Goal: Task Accomplishment & Management: Complete application form

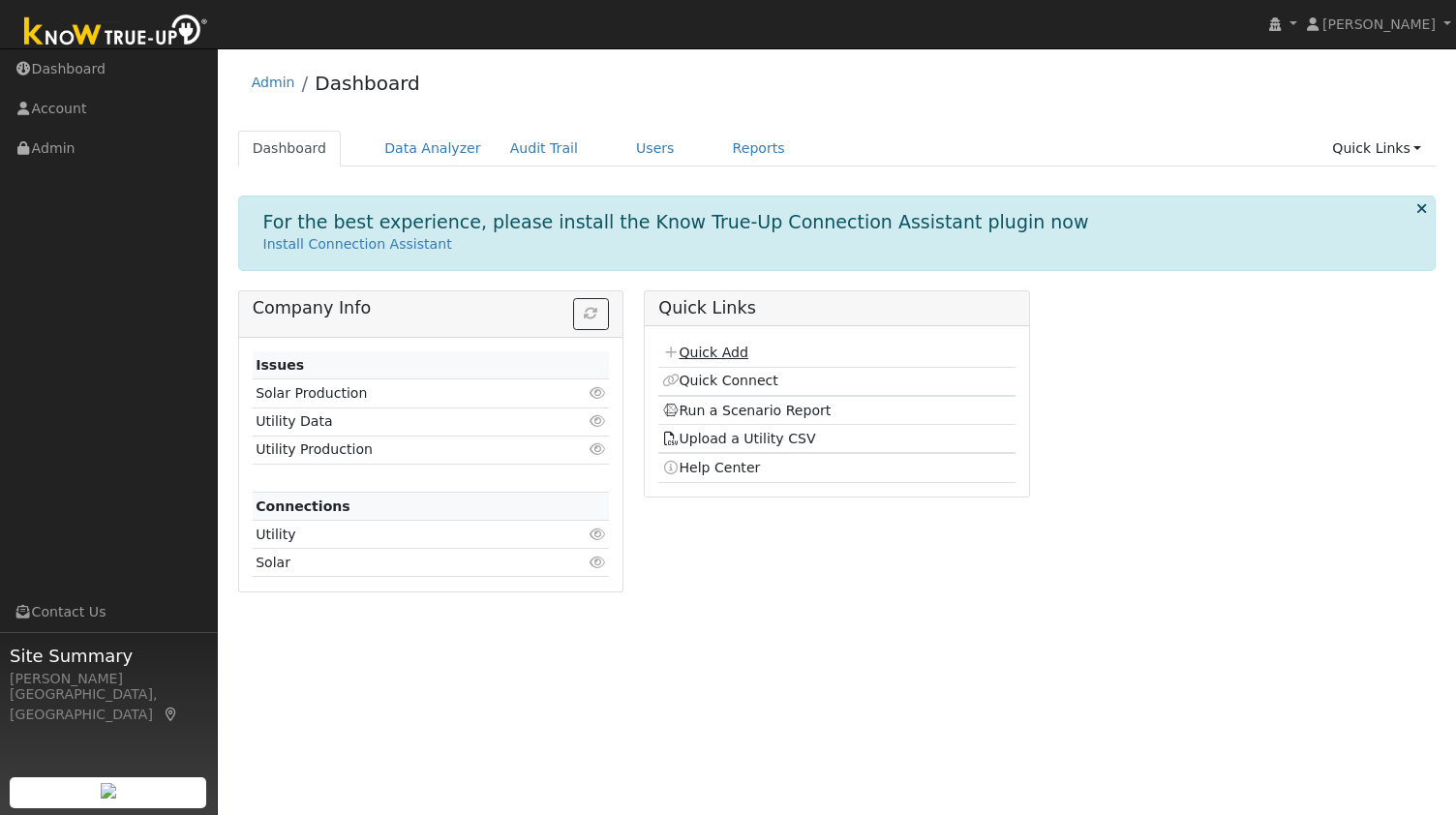
click at [725, 357] on link "Quick Add" at bounding box center [706, 353] width 86 height 16
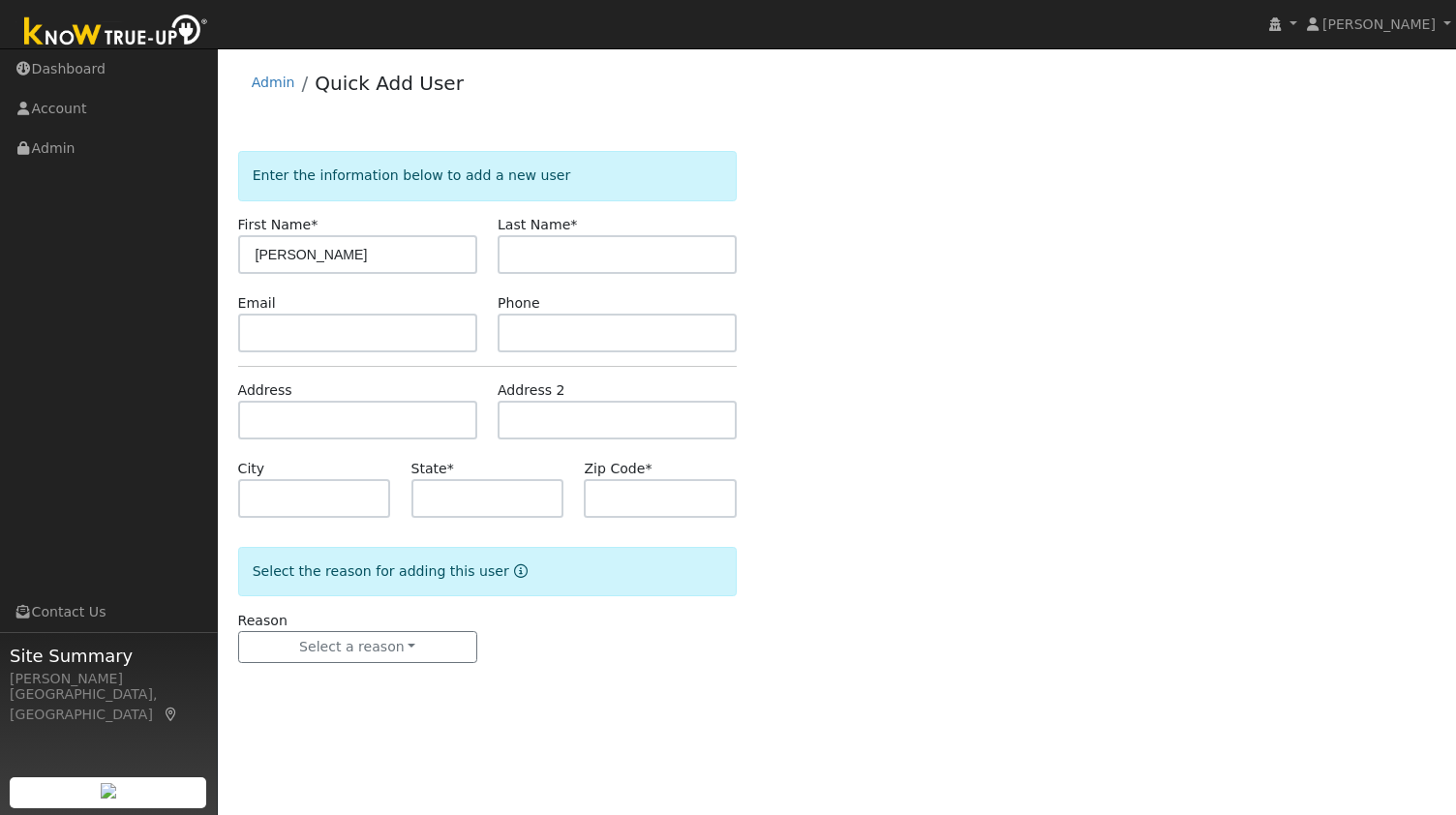
drag, startPoint x: 398, startPoint y: 244, endPoint x: 301, endPoint y: 252, distance: 97.3
click at [301, 252] on input "[PERSON_NAME]" at bounding box center [358, 254] width 240 height 38
type input "[PERSON_NAME]"
paste input "Knight"
type input "Knight"
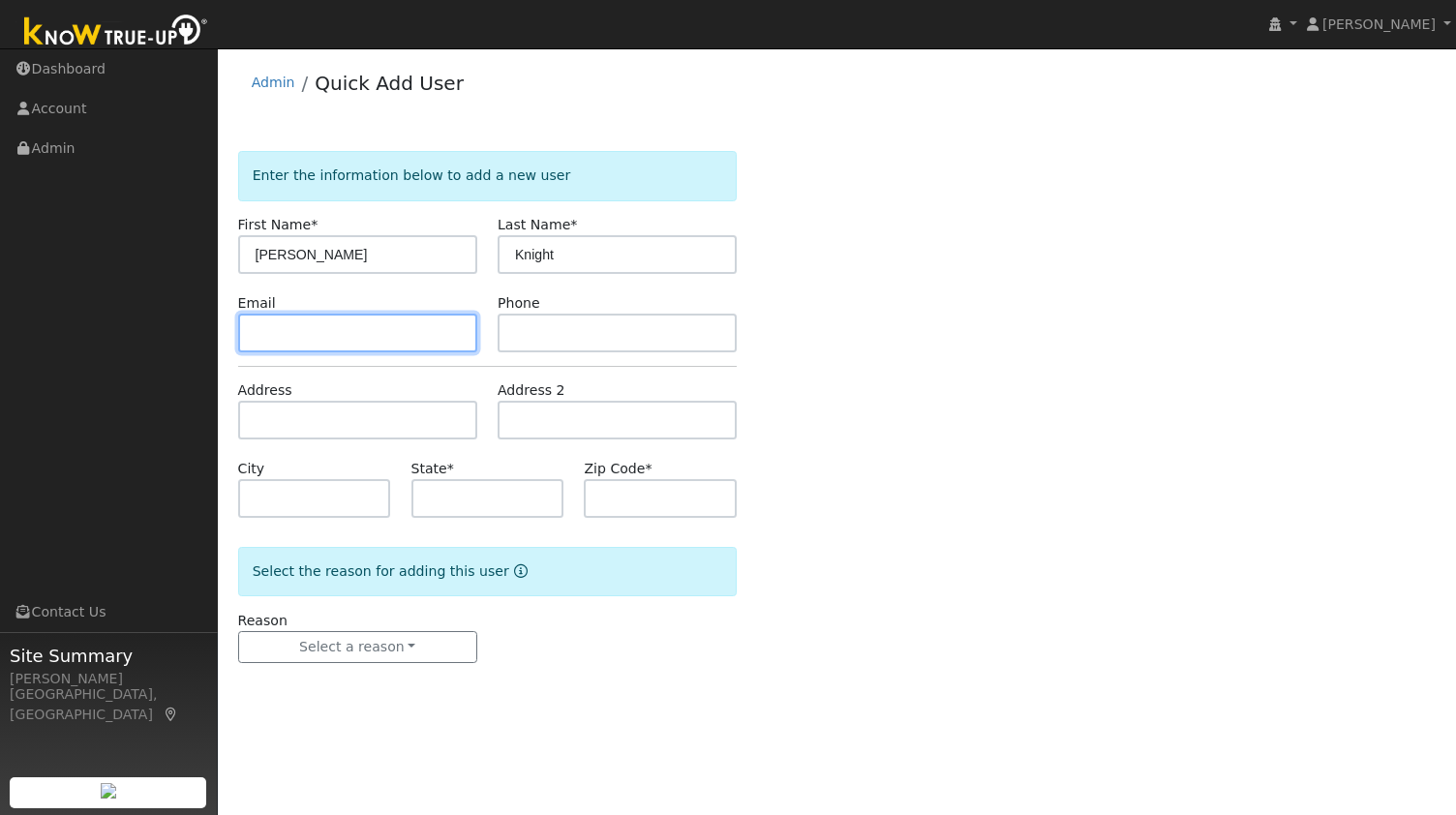
click at [395, 326] on input "text" at bounding box center [358, 333] width 240 height 38
paste input "[EMAIL_ADDRESS][DOMAIN_NAME]"
type input "[EMAIL_ADDRESS][DOMAIN_NAME]"
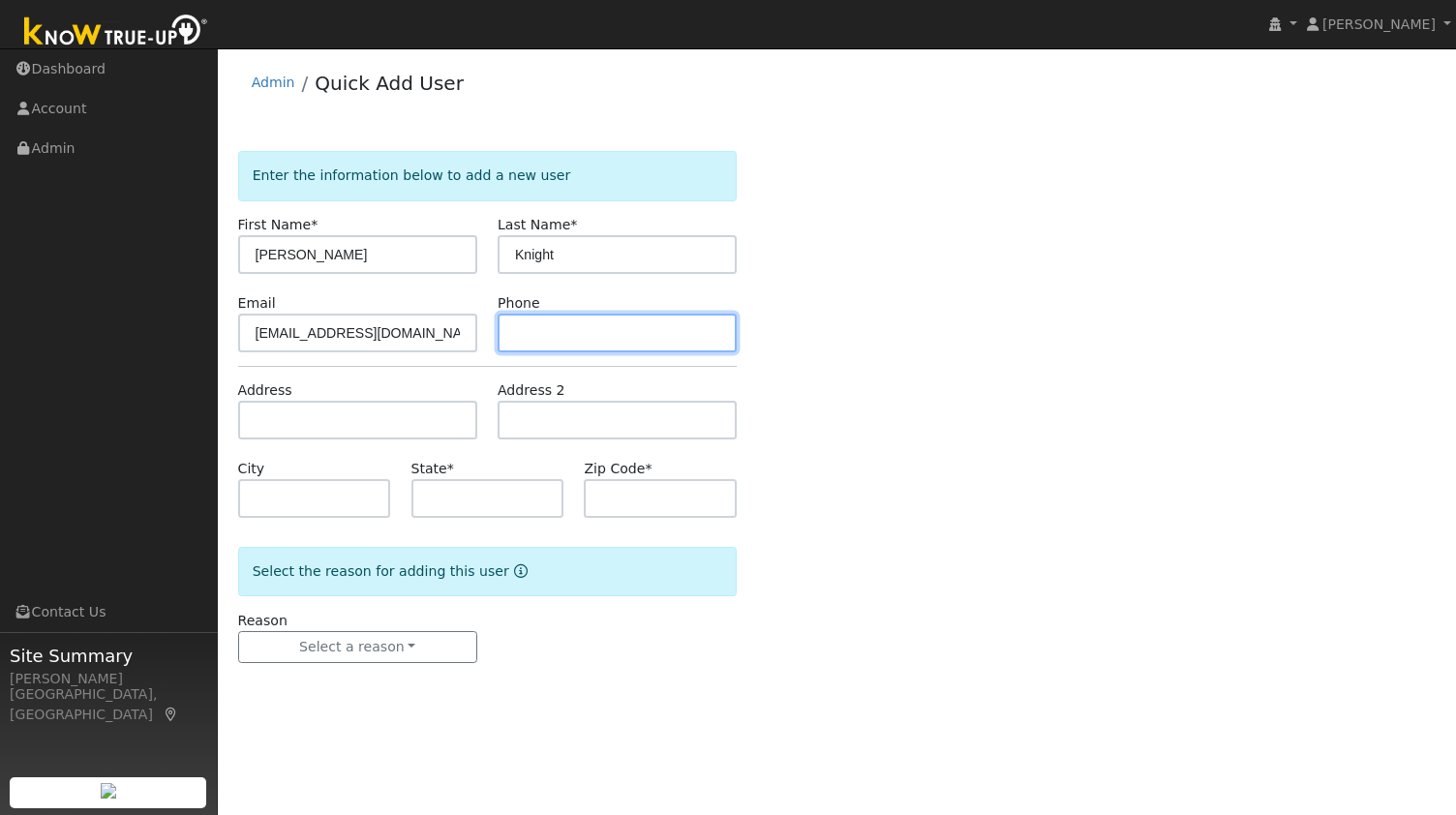
click at [536, 332] on input "text" at bounding box center [618, 333] width 240 height 38
paste input "510–520–6575"
type input "510–520–6575"
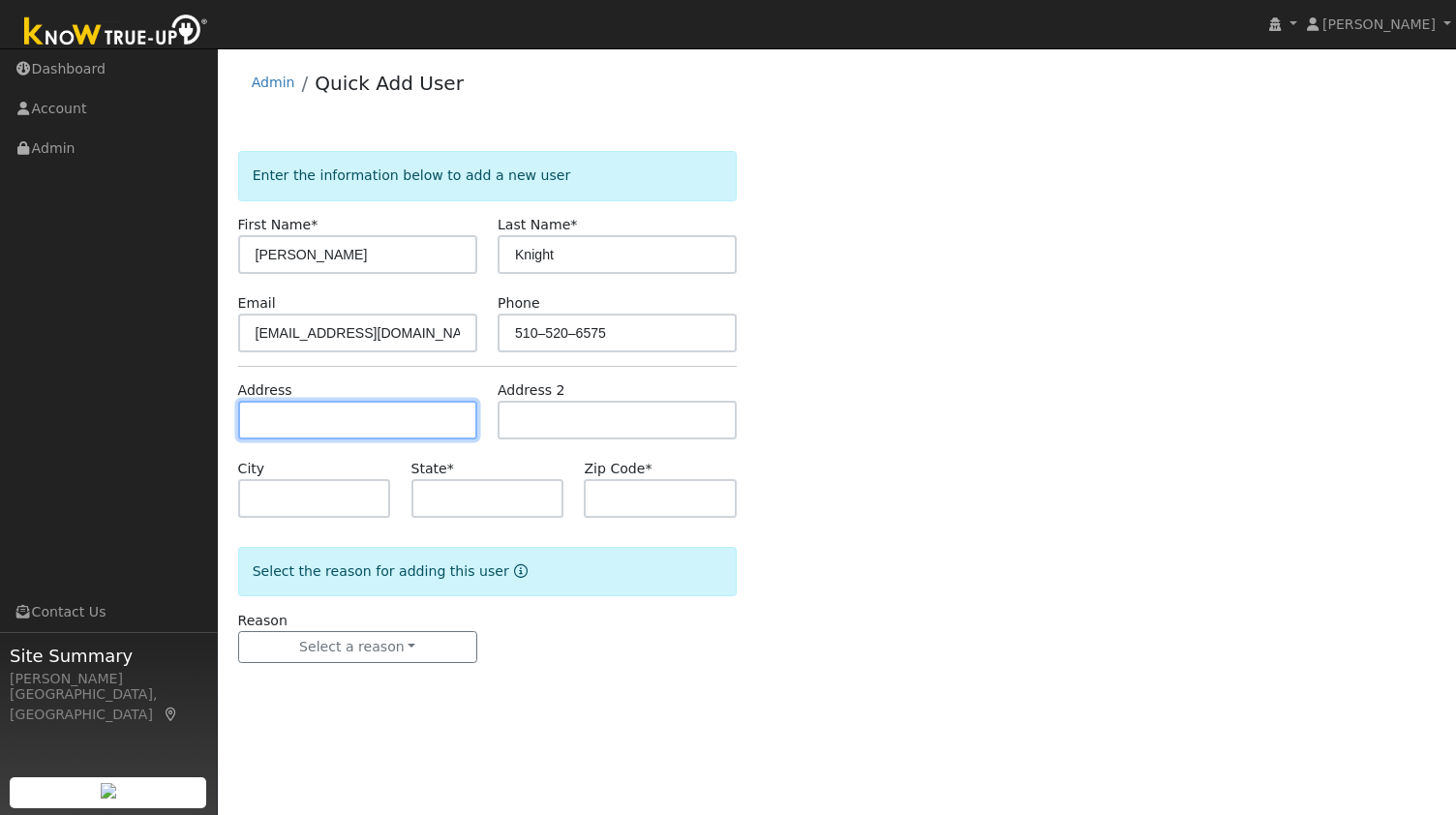
click at [404, 408] on input "text" at bounding box center [358, 419] width 240 height 38
paste input "[STREET_ADDRESS]"
type input "[STREET_ADDRESS]"
type input "[GEOGRAPHIC_DATA]"
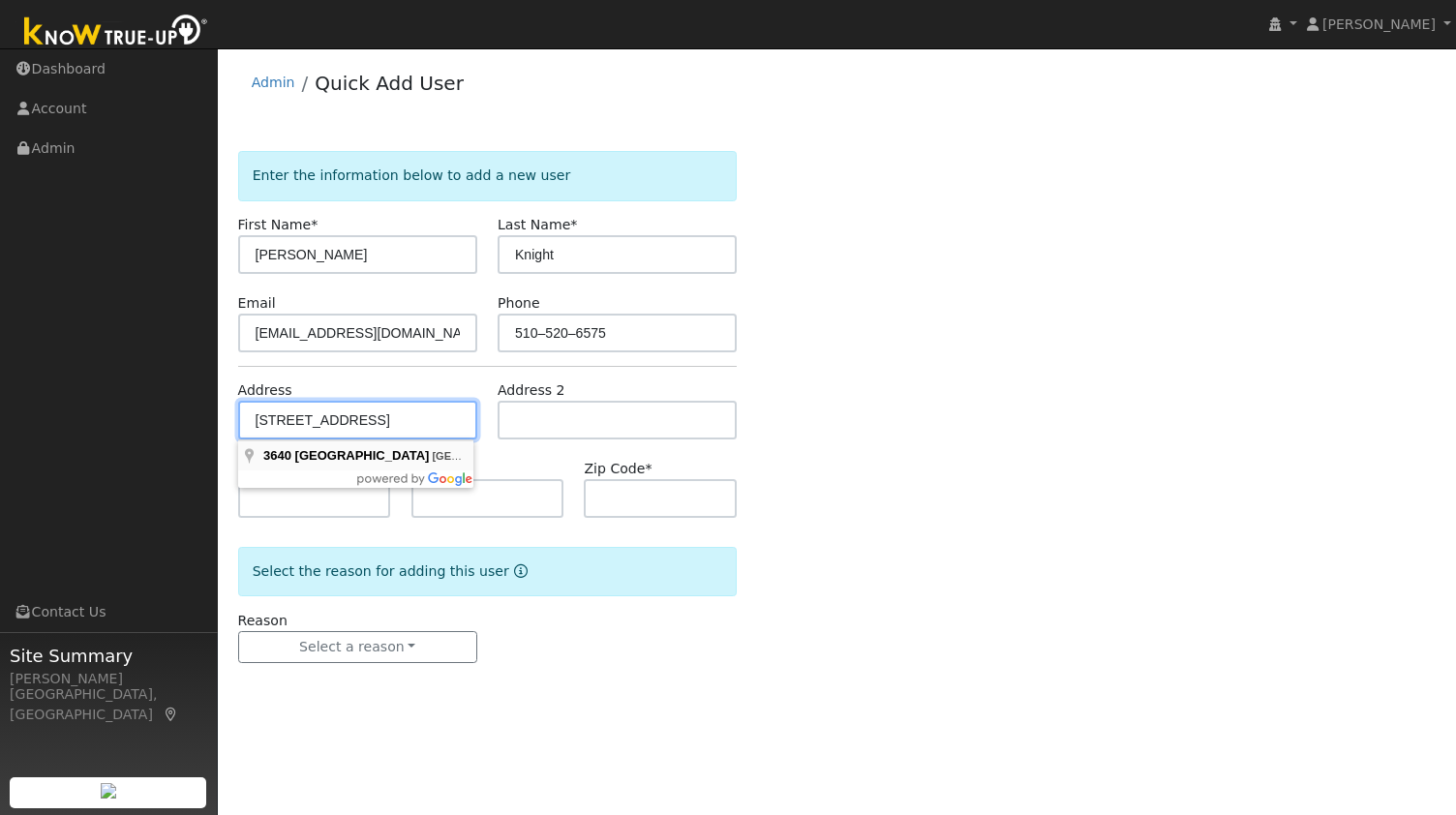
type input "CA"
type input "94806"
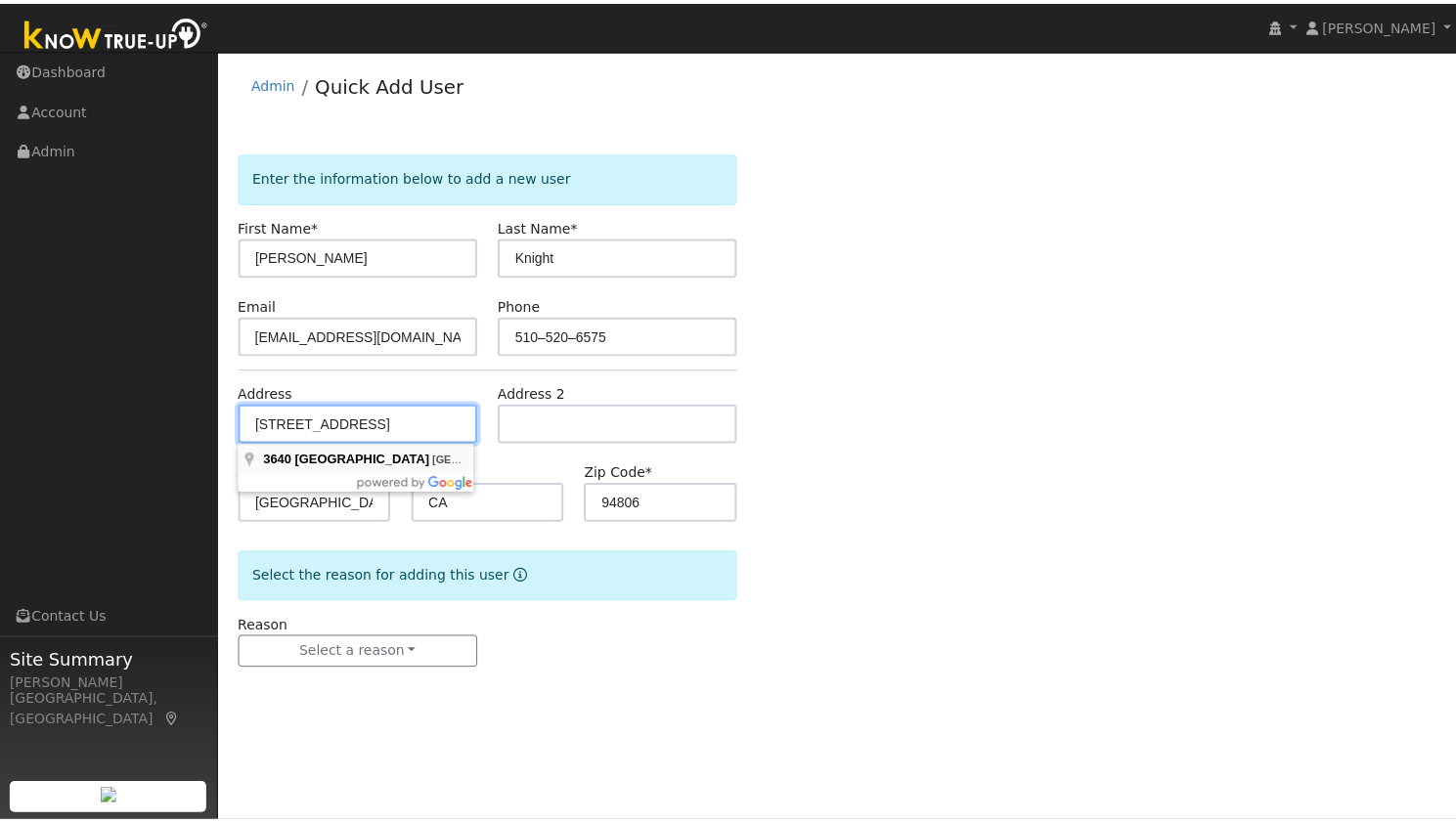
scroll to position [0, 0]
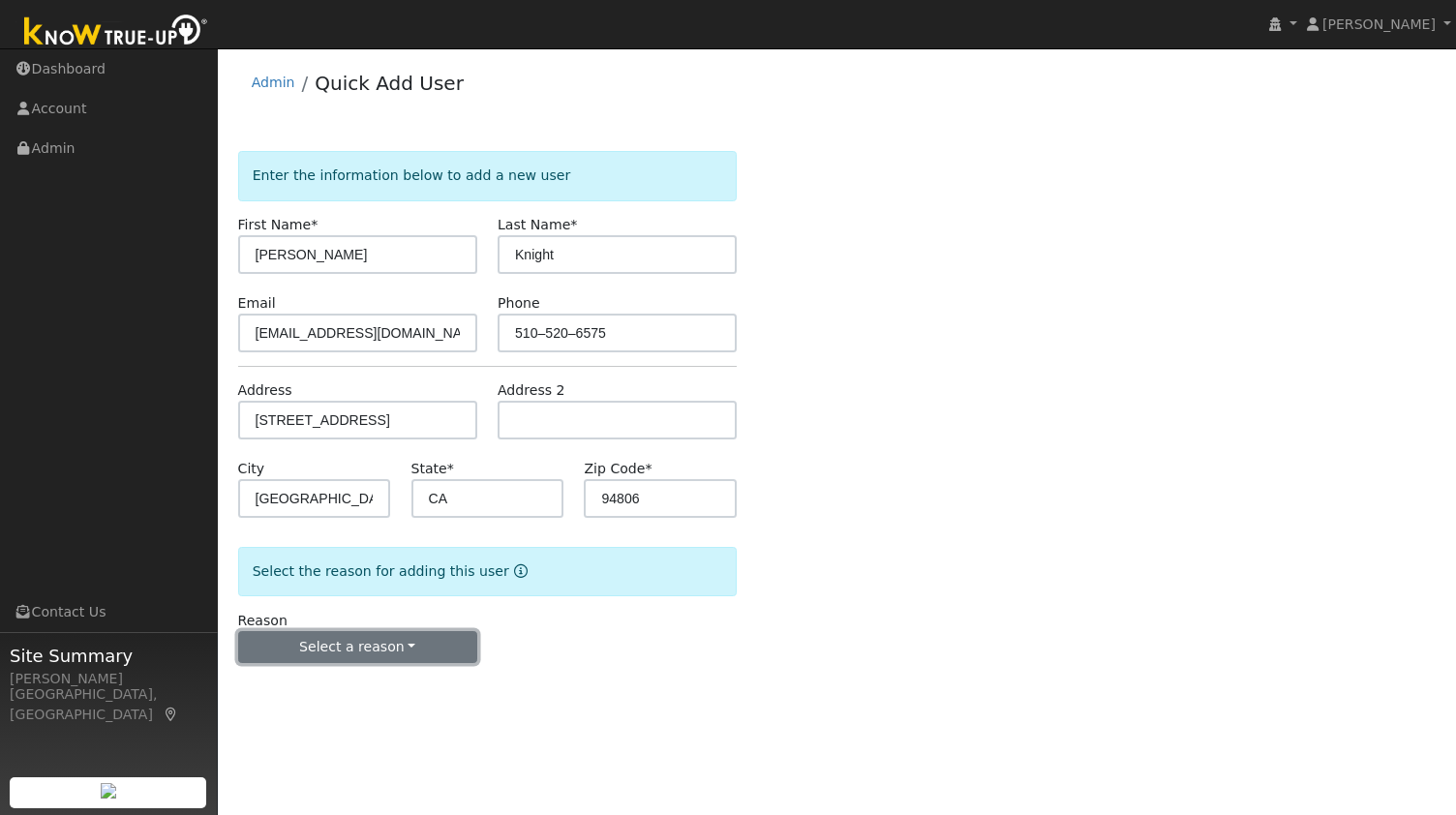
click at [363, 651] on button "Select a reason" at bounding box center [358, 648] width 240 height 33
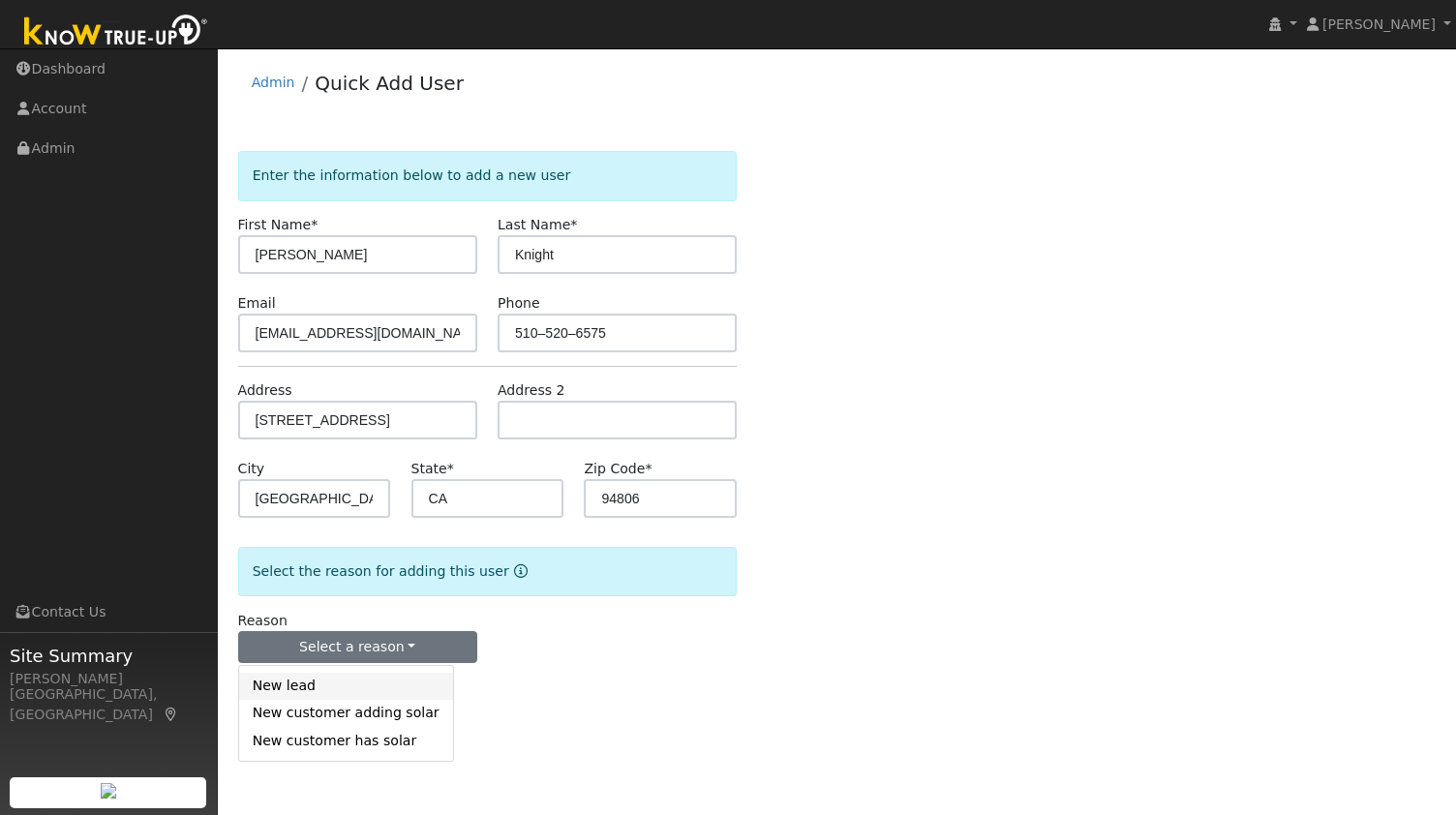
click at [333, 685] on link "New lead" at bounding box center [347, 686] width 214 height 27
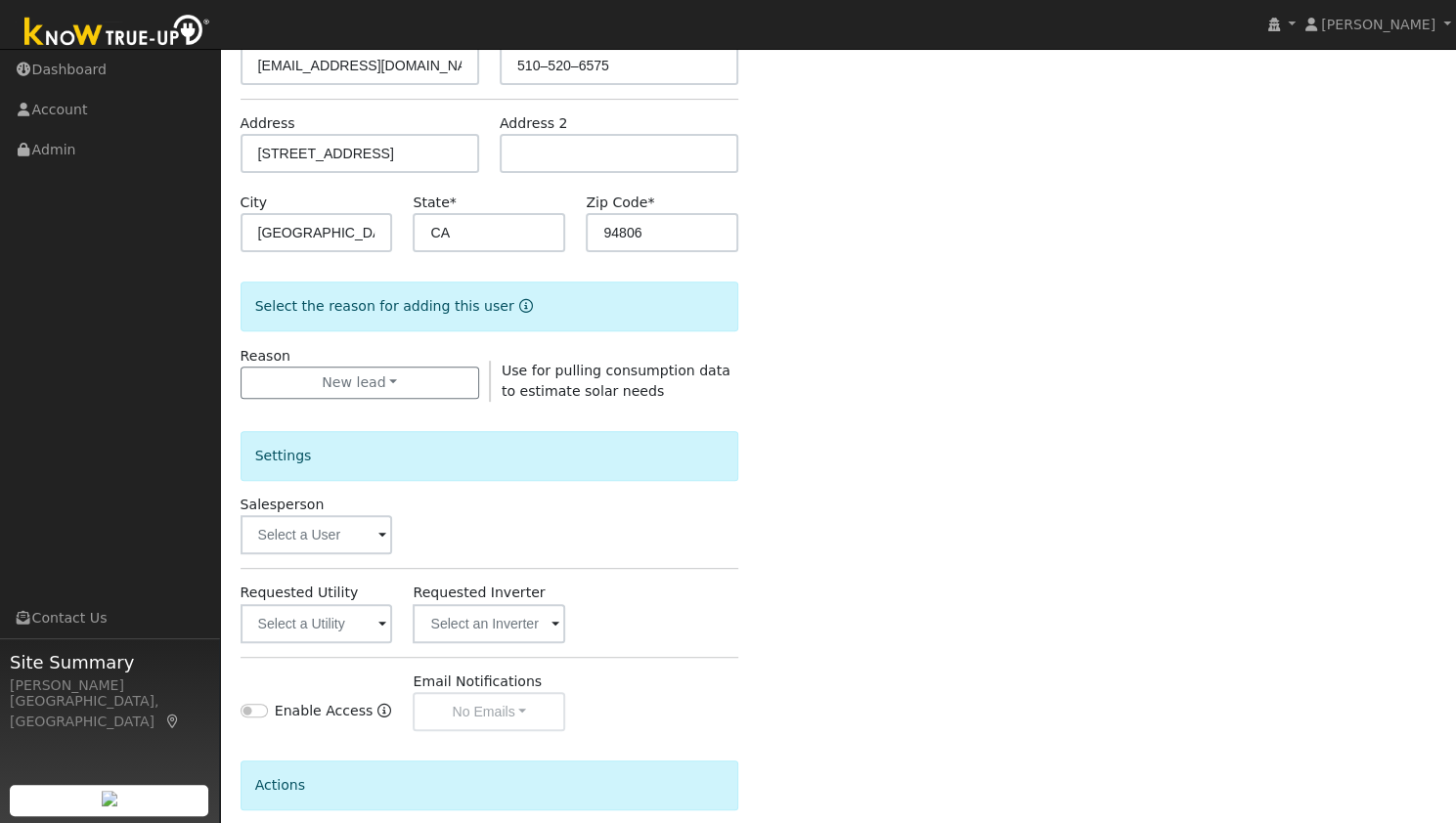
scroll to position [275, 0]
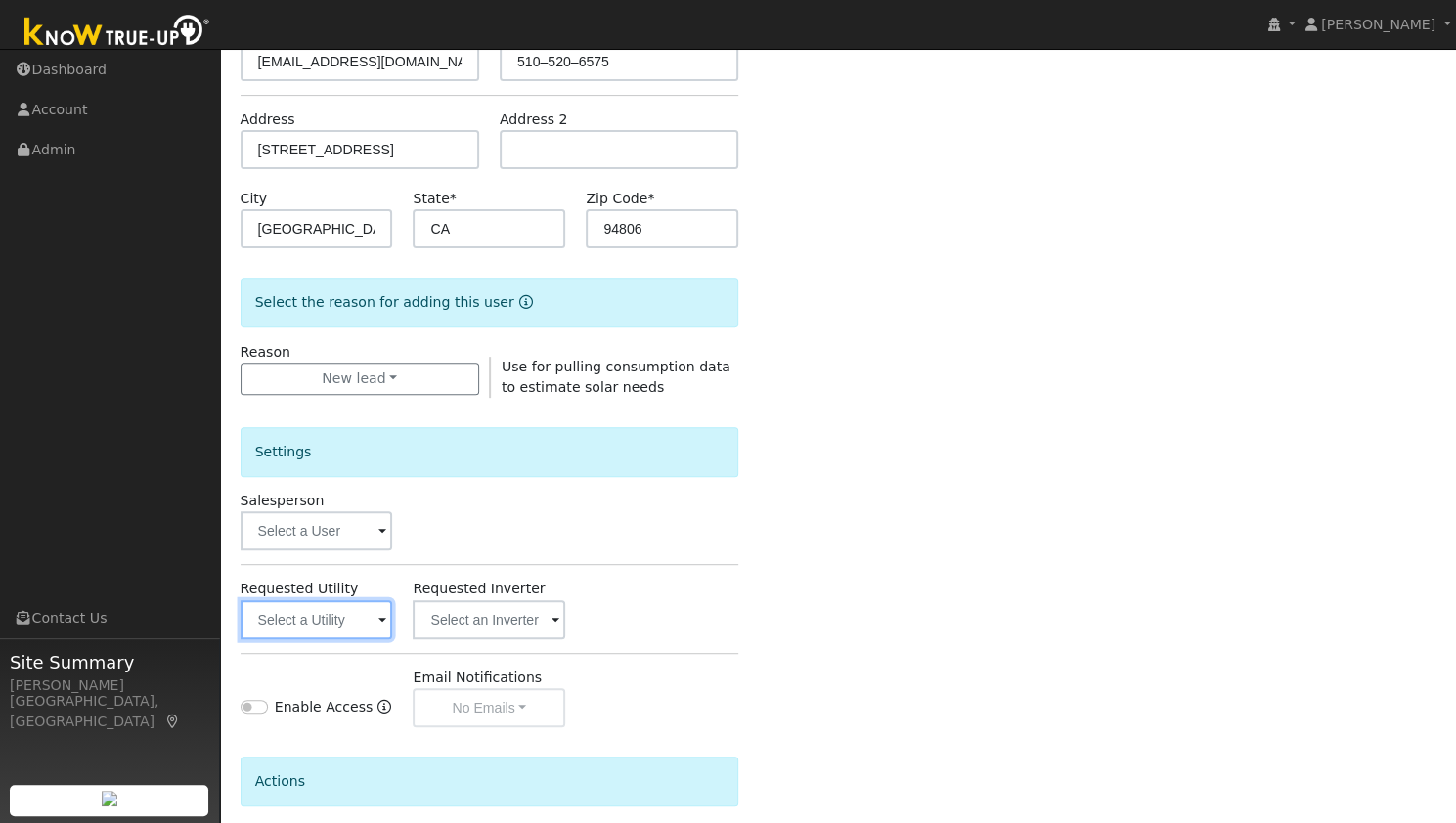
click at [294, 601] on input "text" at bounding box center [317, 620] width 153 height 39
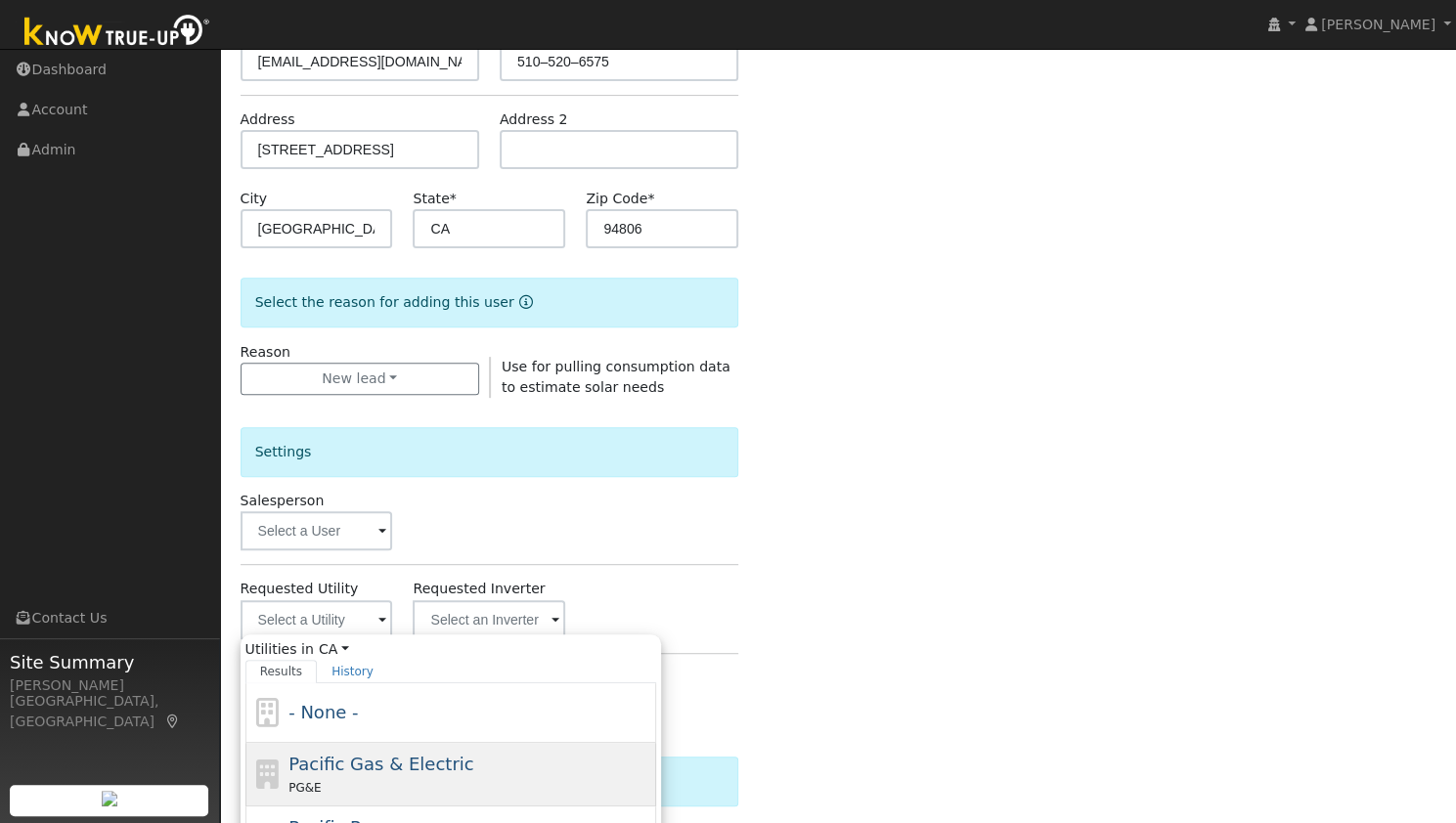
click at [326, 760] on span "Pacific Gas & Electric" at bounding box center [381, 764] width 184 height 21
type input "Pacific Gas & Electric"
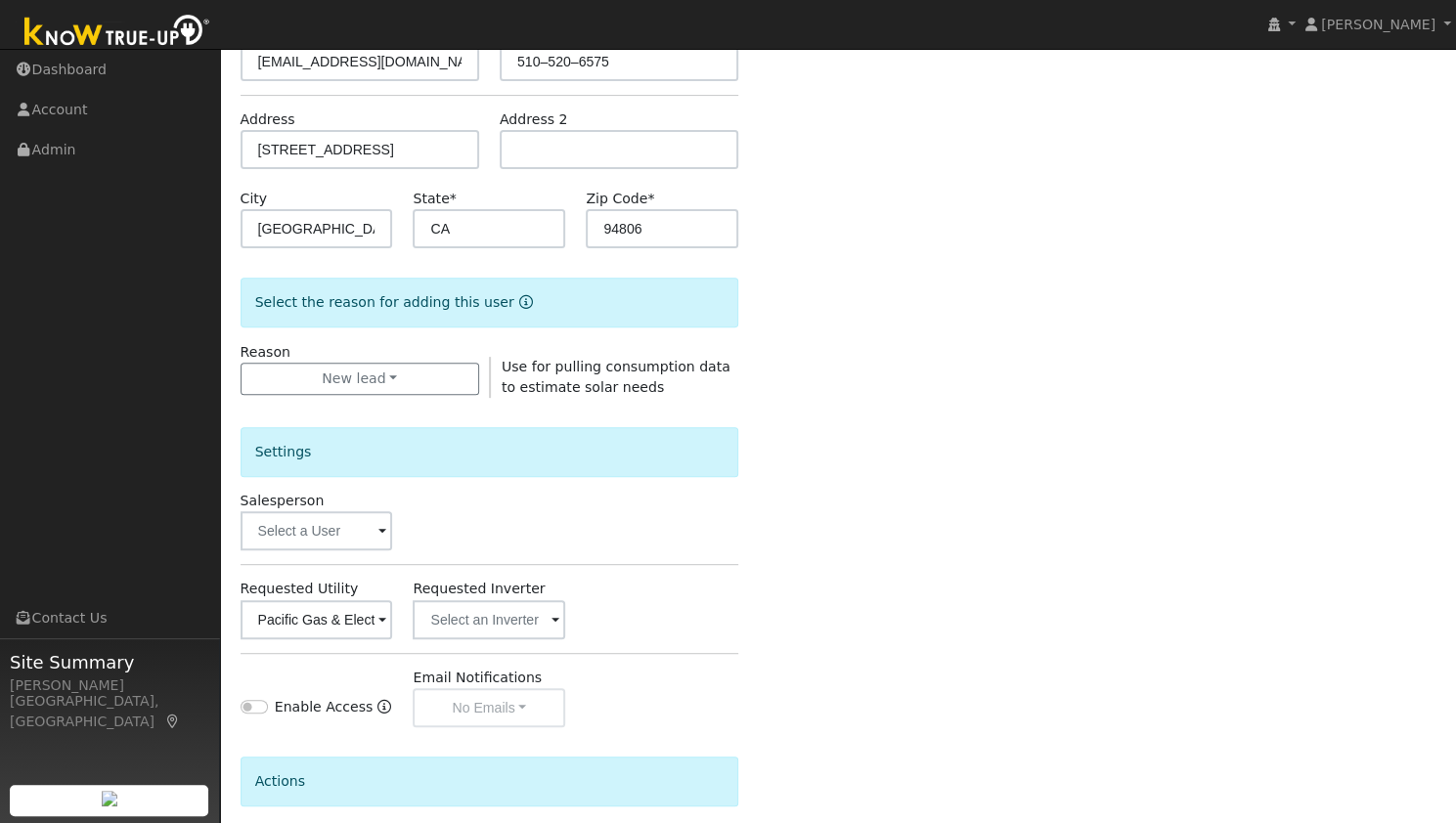
scroll to position [440, 0]
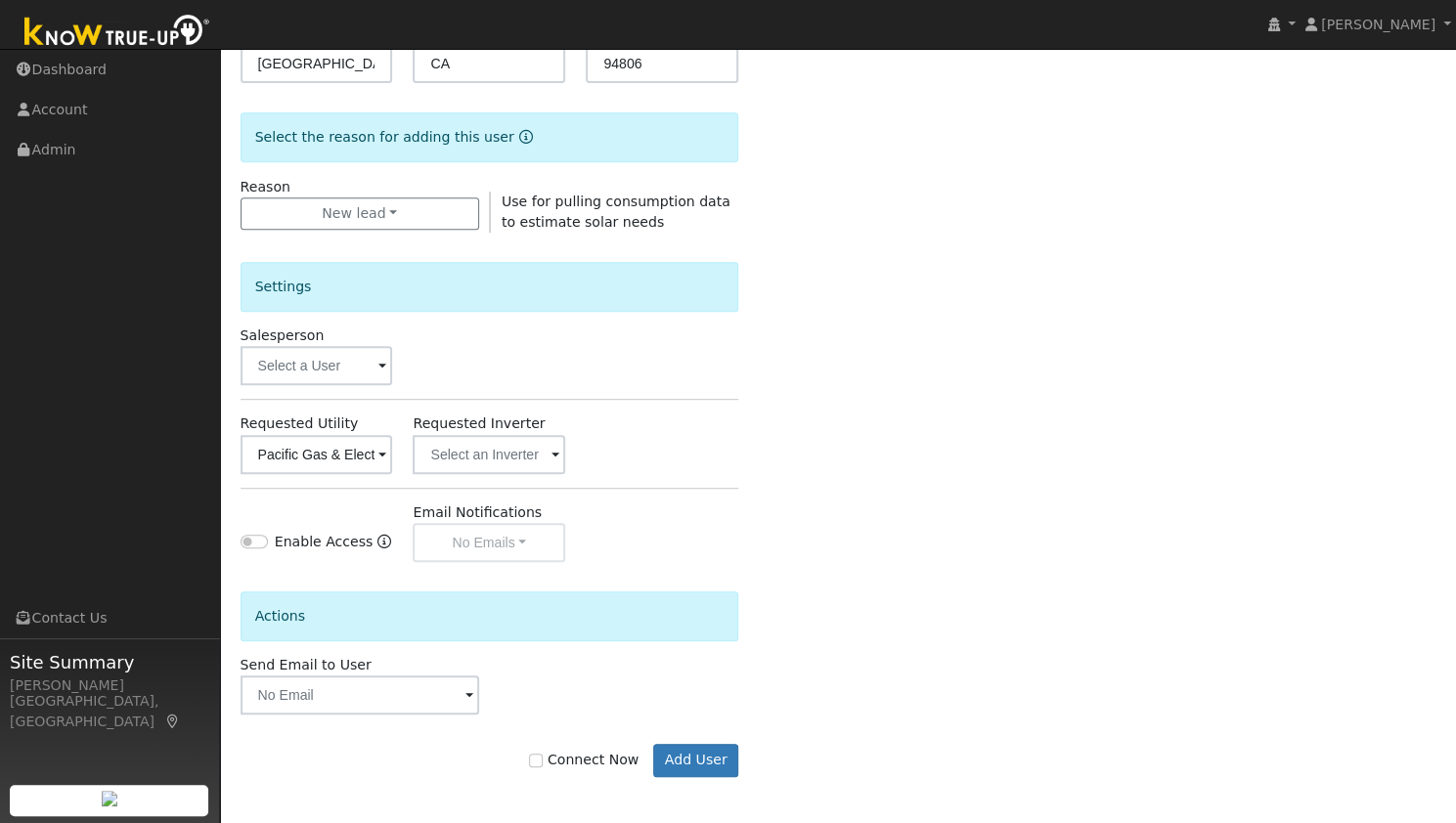
click at [573, 761] on label "Connect Now" at bounding box center [584, 760] width 109 height 21
click at [542, 761] on input "Connect Now" at bounding box center [536, 761] width 14 height 14
checkbox input "true"
click at [738, 755] on div "Connect Now Add User" at bounding box center [490, 762] width 519 height 34
click at [675, 762] on button "Add User" at bounding box center [696, 762] width 85 height 34
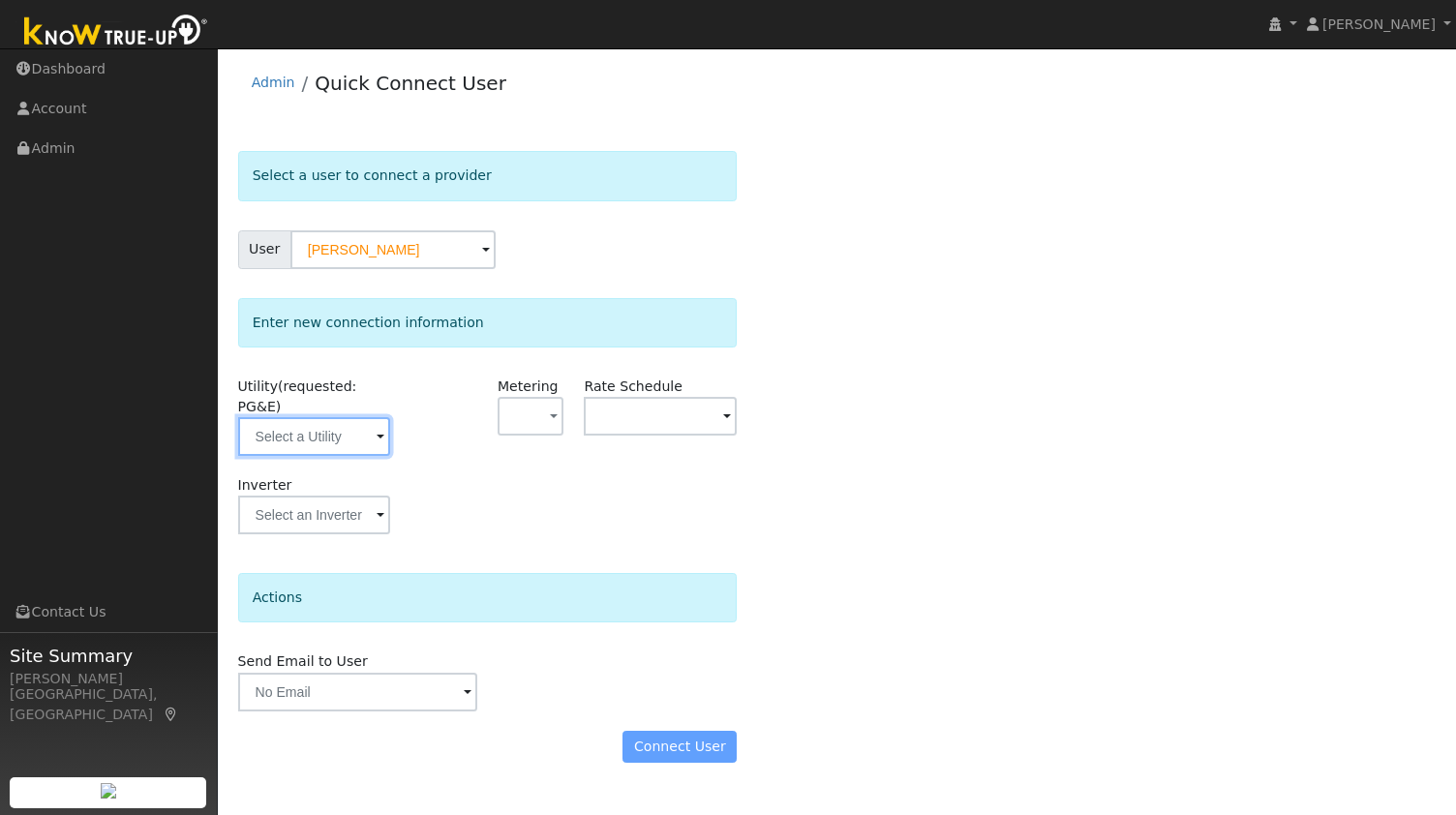
click at [321, 433] on input "text" at bounding box center [315, 436] width 153 height 38
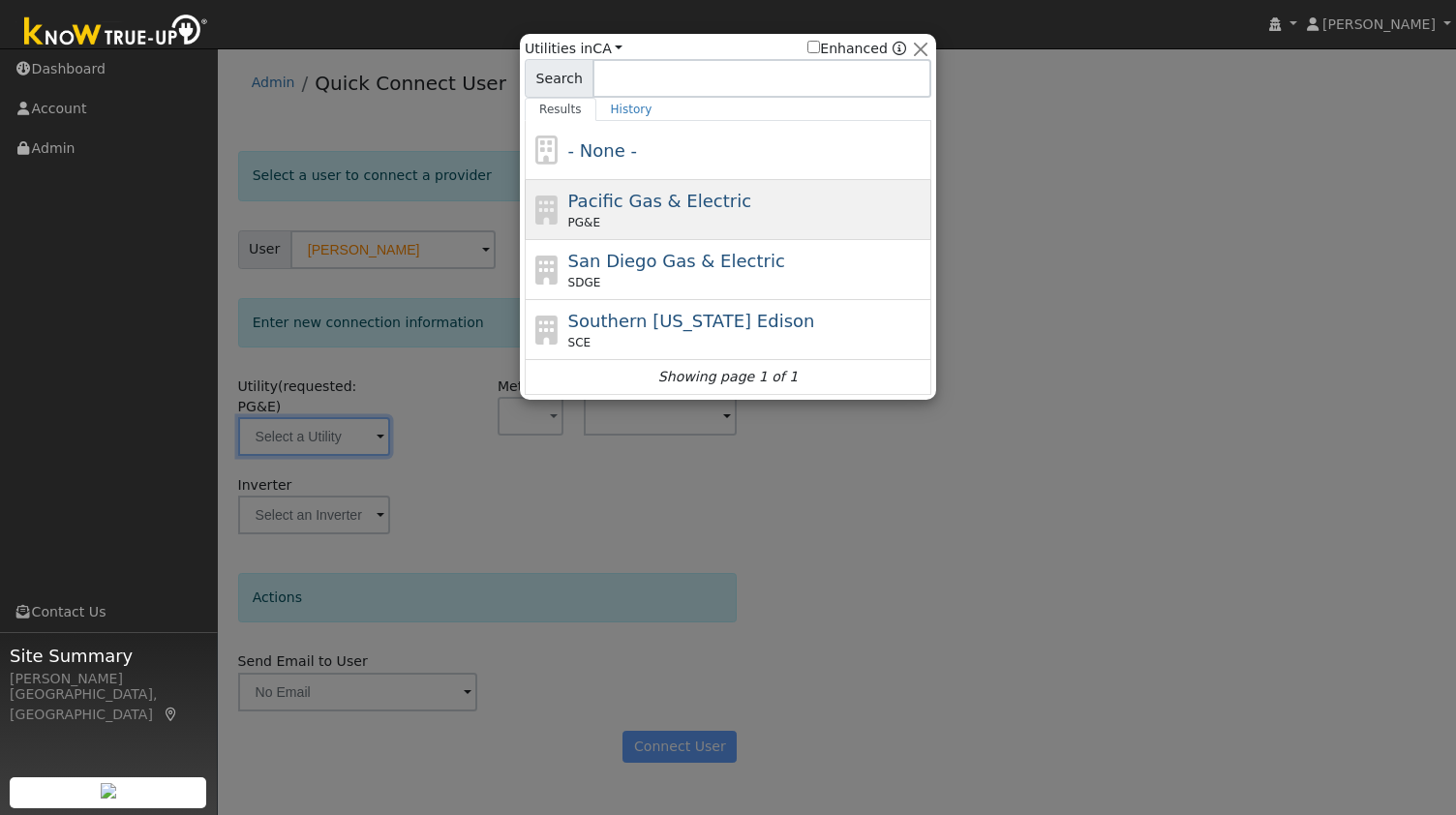
click at [658, 196] on span "Pacific Gas & Electric" at bounding box center [660, 200] width 183 height 21
type input "PG&E"
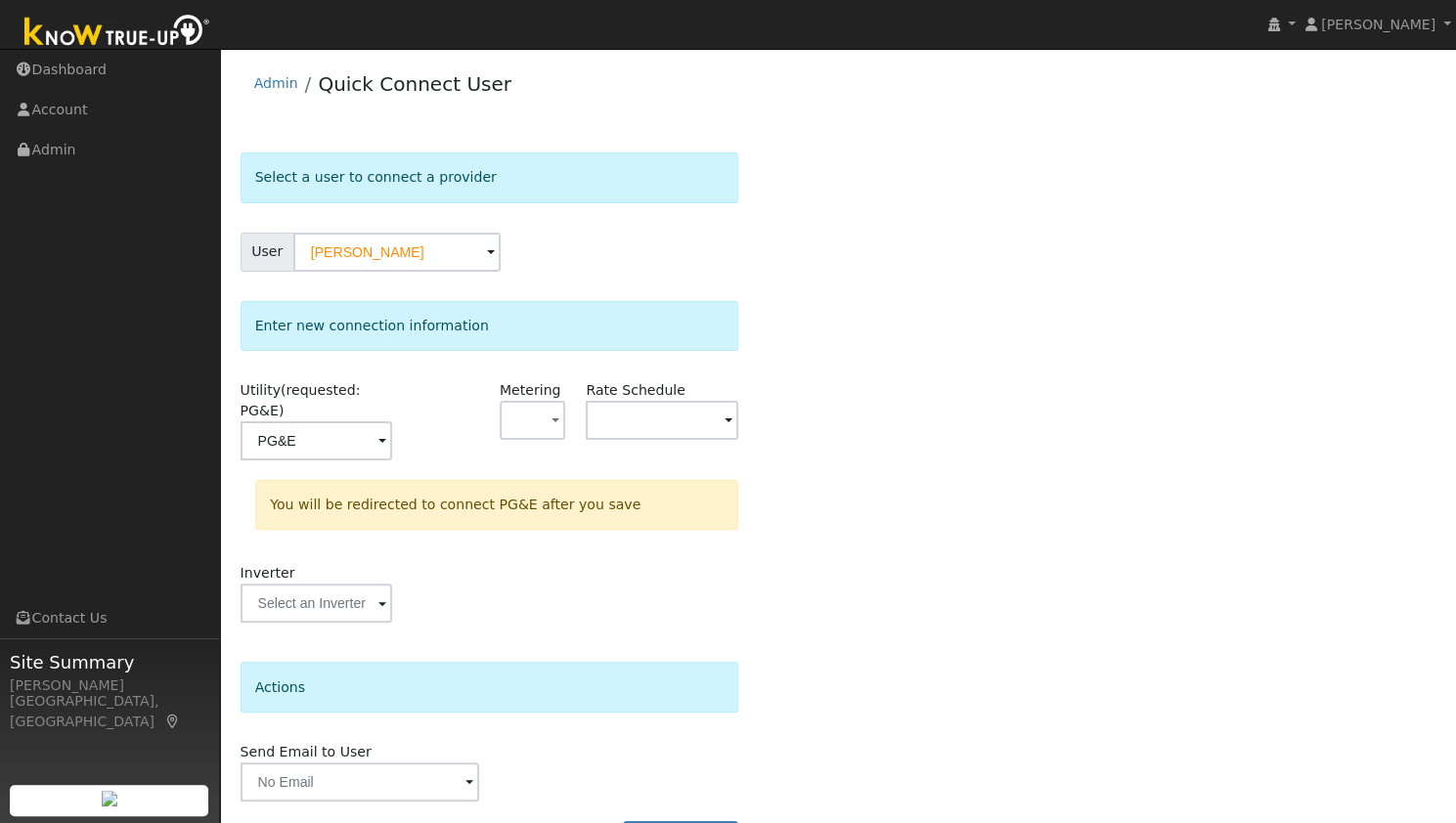
scroll to position [36, 0]
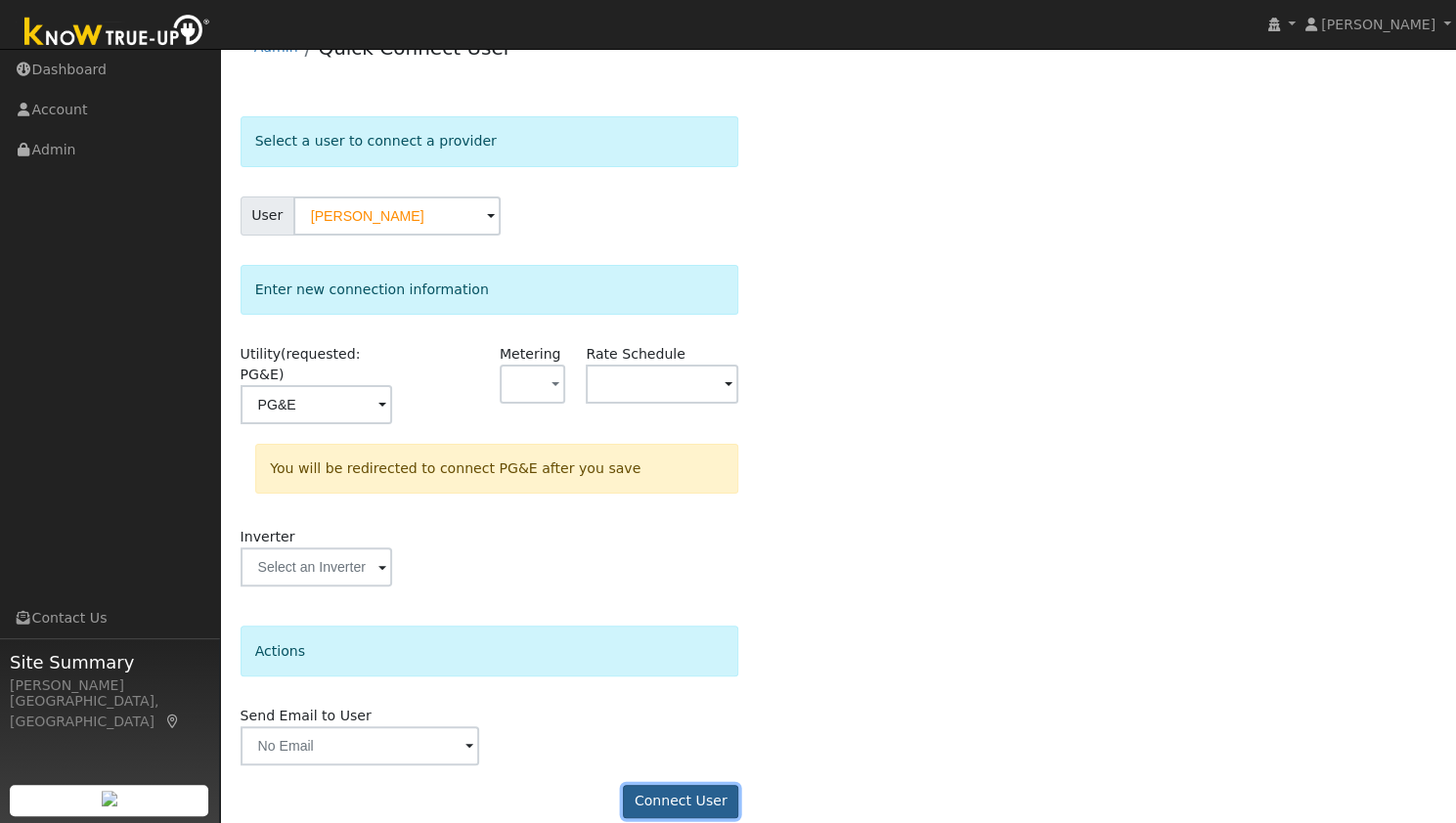
click at [649, 785] on button "Connect User" at bounding box center [680, 802] width 115 height 34
